Goal: Task Accomplishment & Management: Use online tool/utility

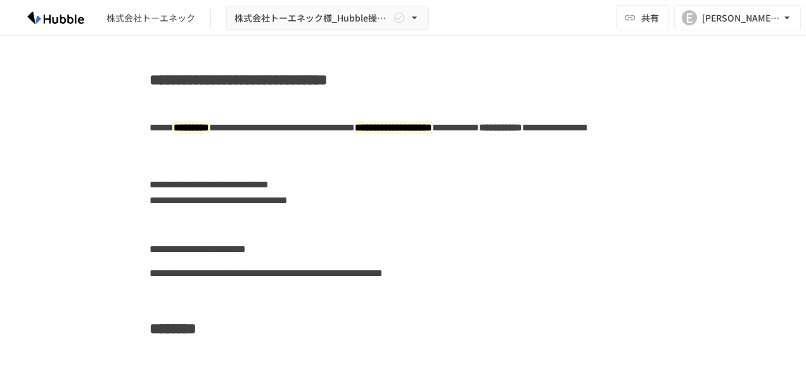
scroll to position [760, 0]
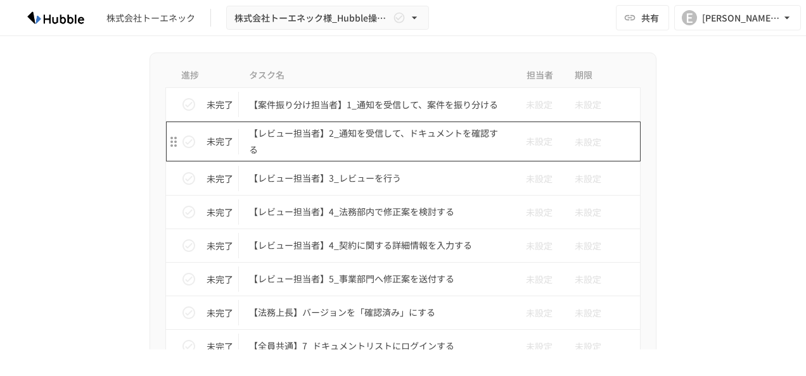
click at [398, 131] on p "【レビュー担当者】2_通知を受信して、ドキュメントを確認する" at bounding box center [376, 141] width 255 height 32
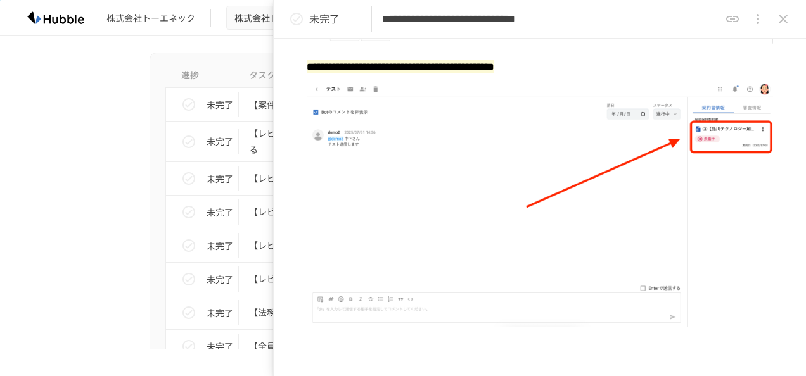
scroll to position [380, 0]
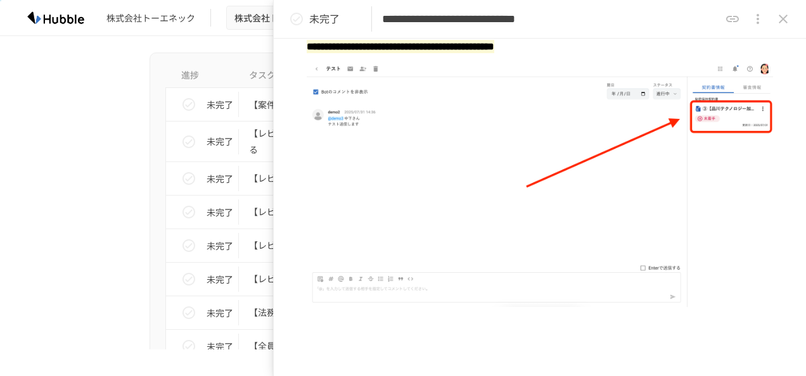
click at [785, 16] on icon "close drawer" at bounding box center [782, 19] width 9 height 9
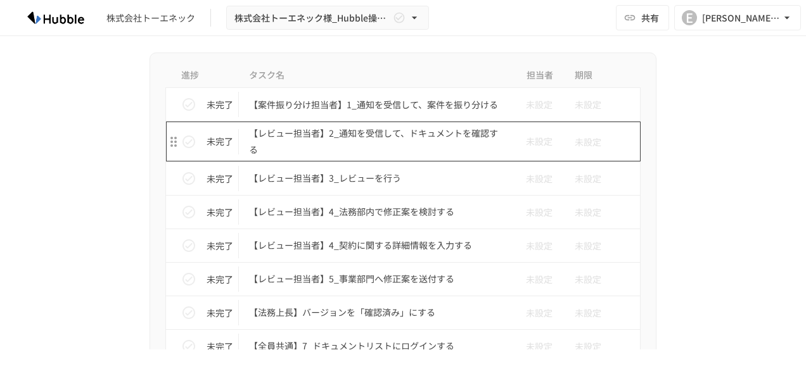
click at [365, 143] on p "【レビュー担当者】2_通知を受信して、ドキュメントを確認する" at bounding box center [376, 141] width 255 height 32
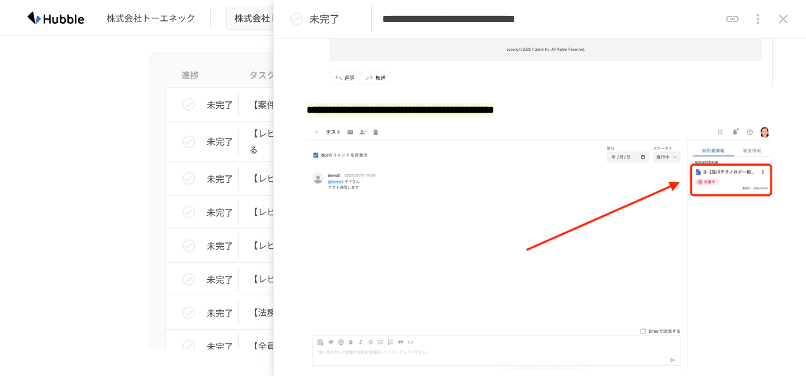
scroll to position [507, 0]
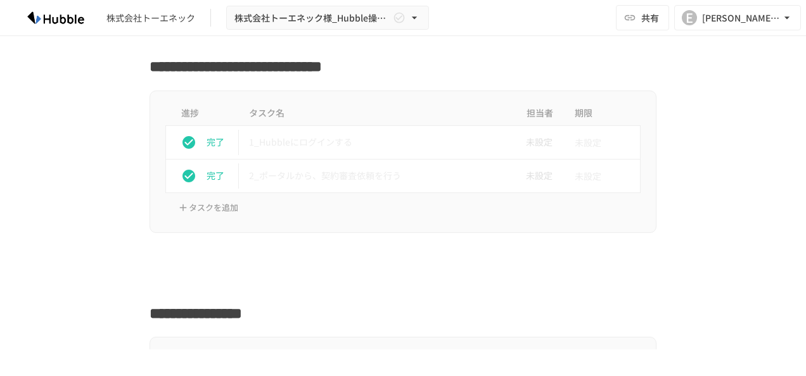
scroll to position [697, 0]
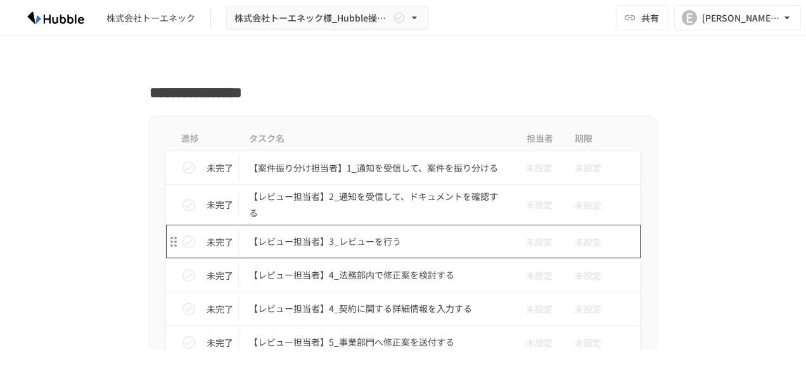
click at [355, 237] on p "【レビュー担当者】3_レビューを行う" at bounding box center [376, 242] width 255 height 16
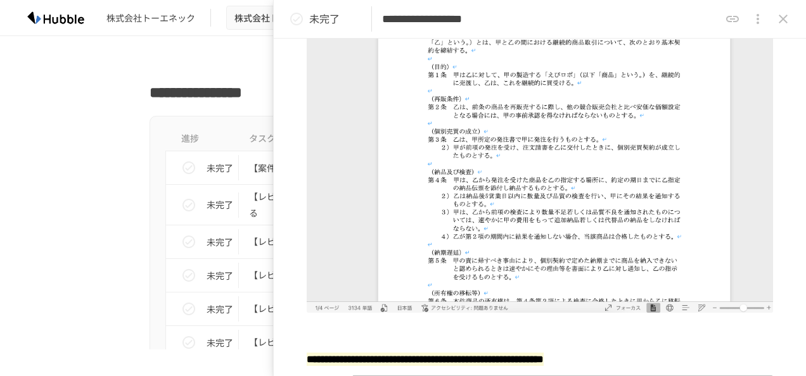
scroll to position [837, 0]
